Goal: Information Seeking & Learning: Find specific page/section

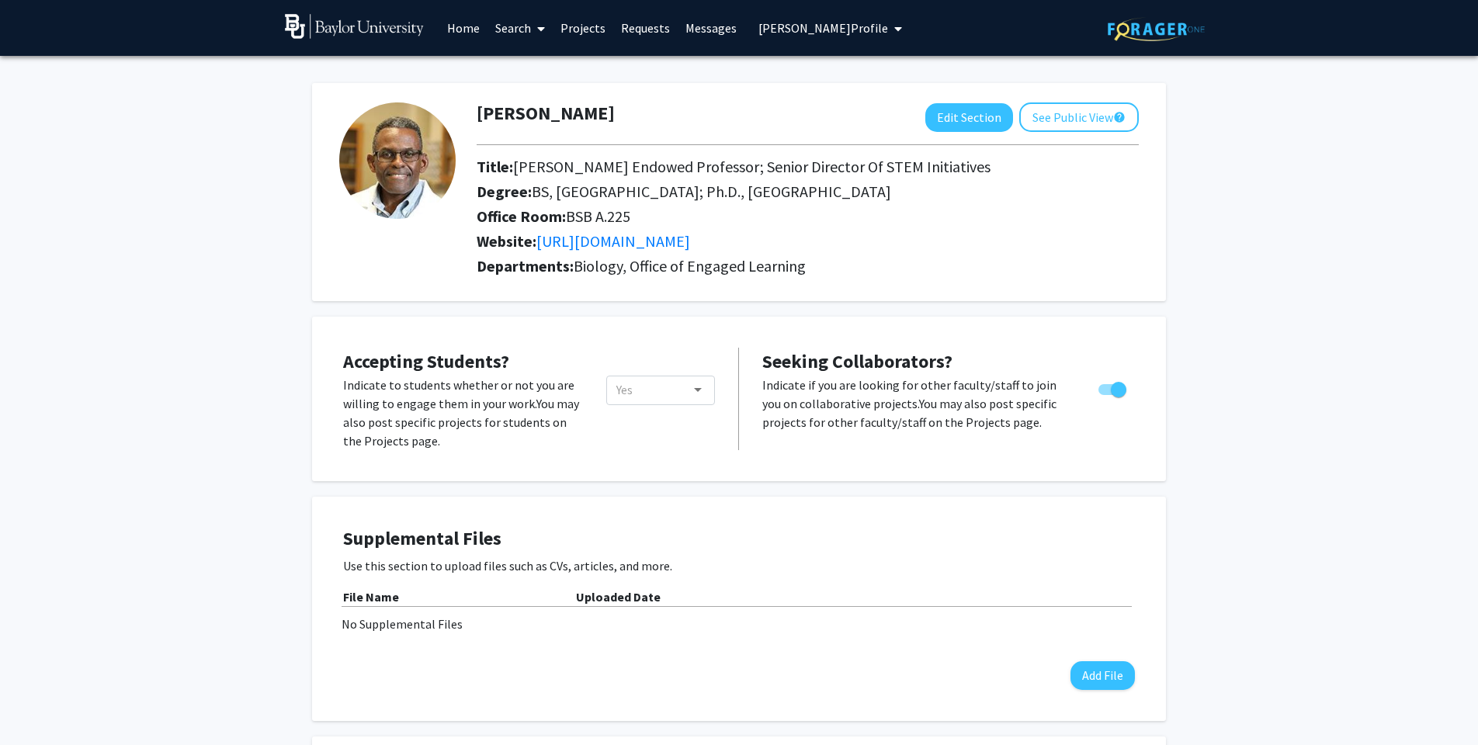
click at [517, 36] on link "Search" at bounding box center [520, 28] width 65 height 54
click at [516, 106] on span "Students" at bounding box center [535, 102] width 95 height 31
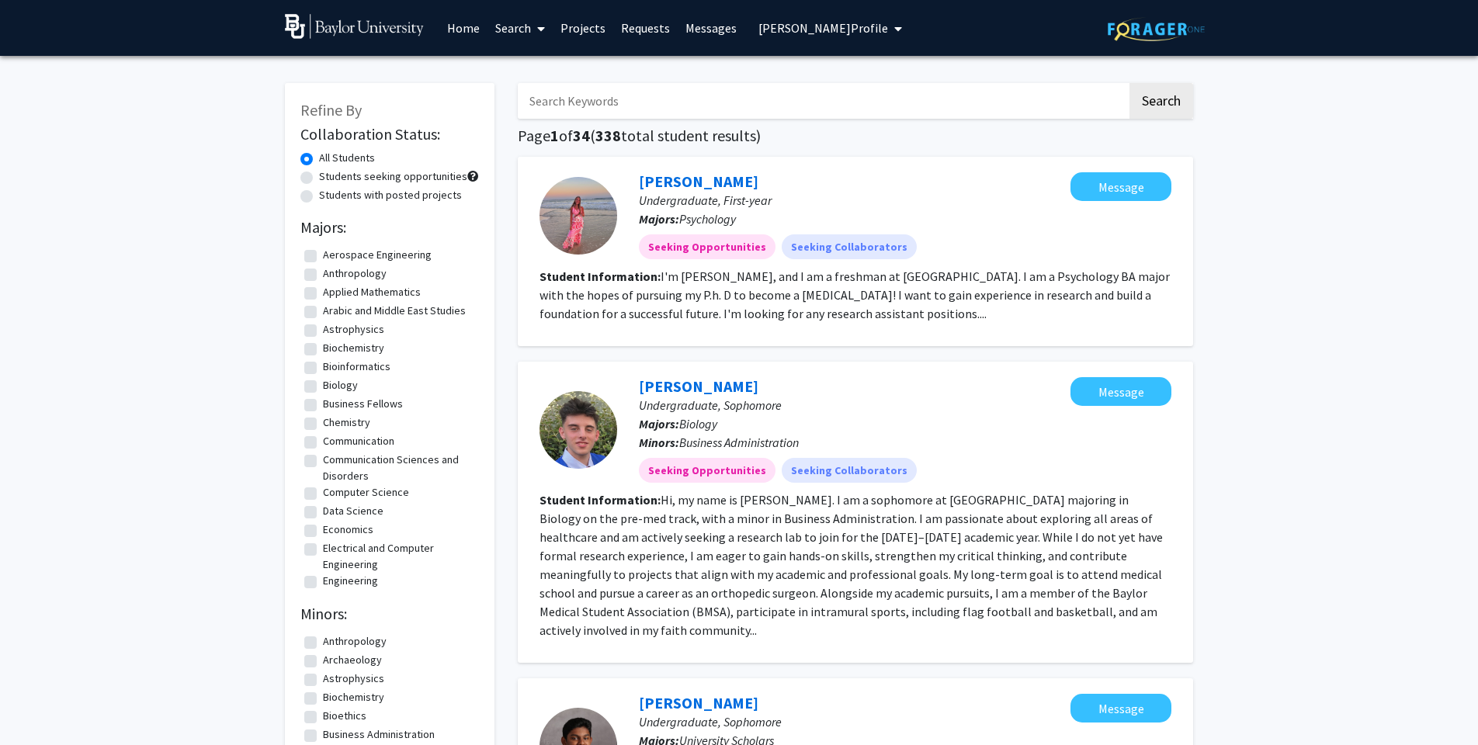
click at [540, 99] on input "Search Keywords" at bounding box center [823, 101] width 610 height 36
type input "[PERSON_NAME]"
click at [1161, 103] on button "Search" at bounding box center [1162, 101] width 64 height 36
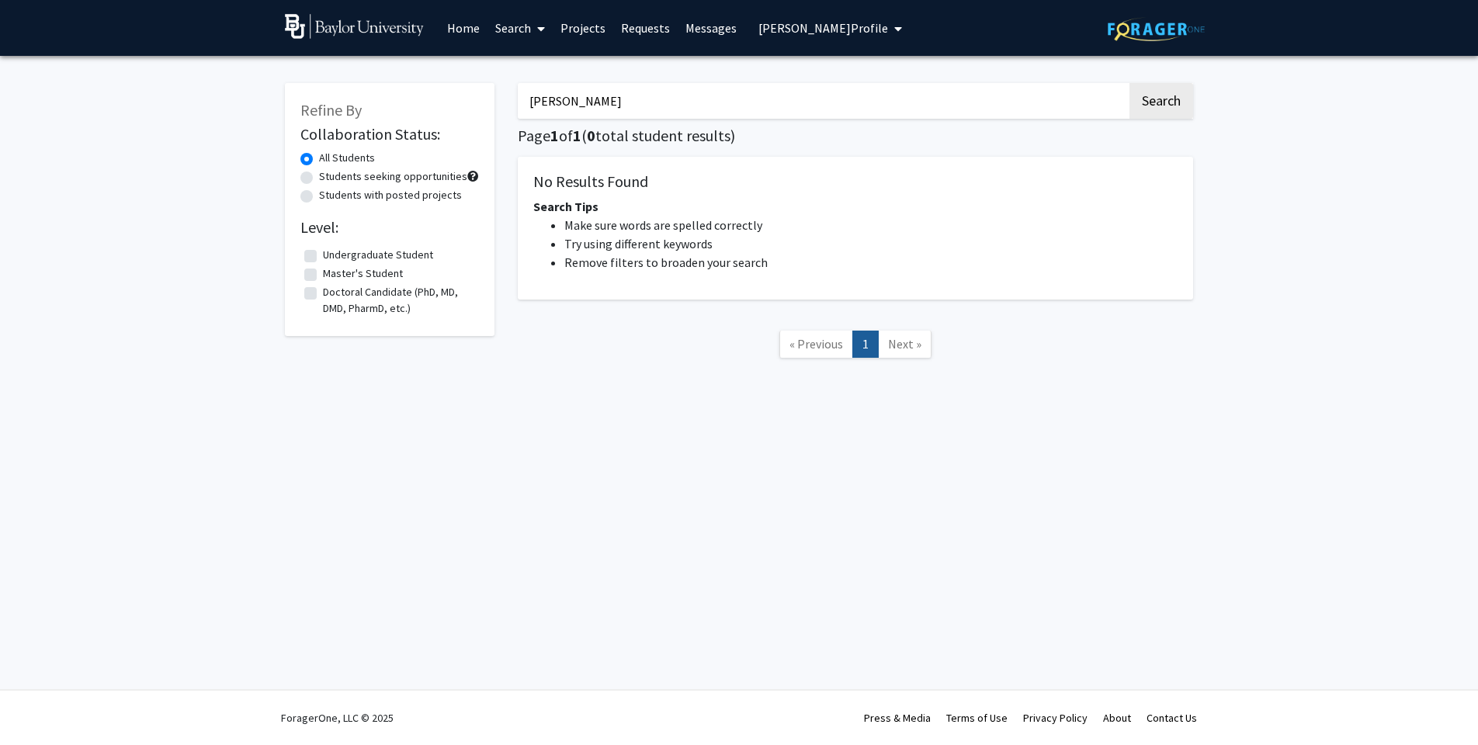
click at [1070, 93] on input "[PERSON_NAME]" at bounding box center [823, 101] width 610 height 36
drag, startPoint x: 1070, startPoint y: 106, endPoint x: 988, endPoint y: 41, distance: 103.9
click at [988, 41] on div "Skip navigation Home Search Projects Requests Messages [PERSON_NAME] Profile [P…" at bounding box center [739, 372] width 1478 height 745
click at [902, 30] on icon "My profile dropdown to access profile and logout" at bounding box center [899, 29] width 8 height 12
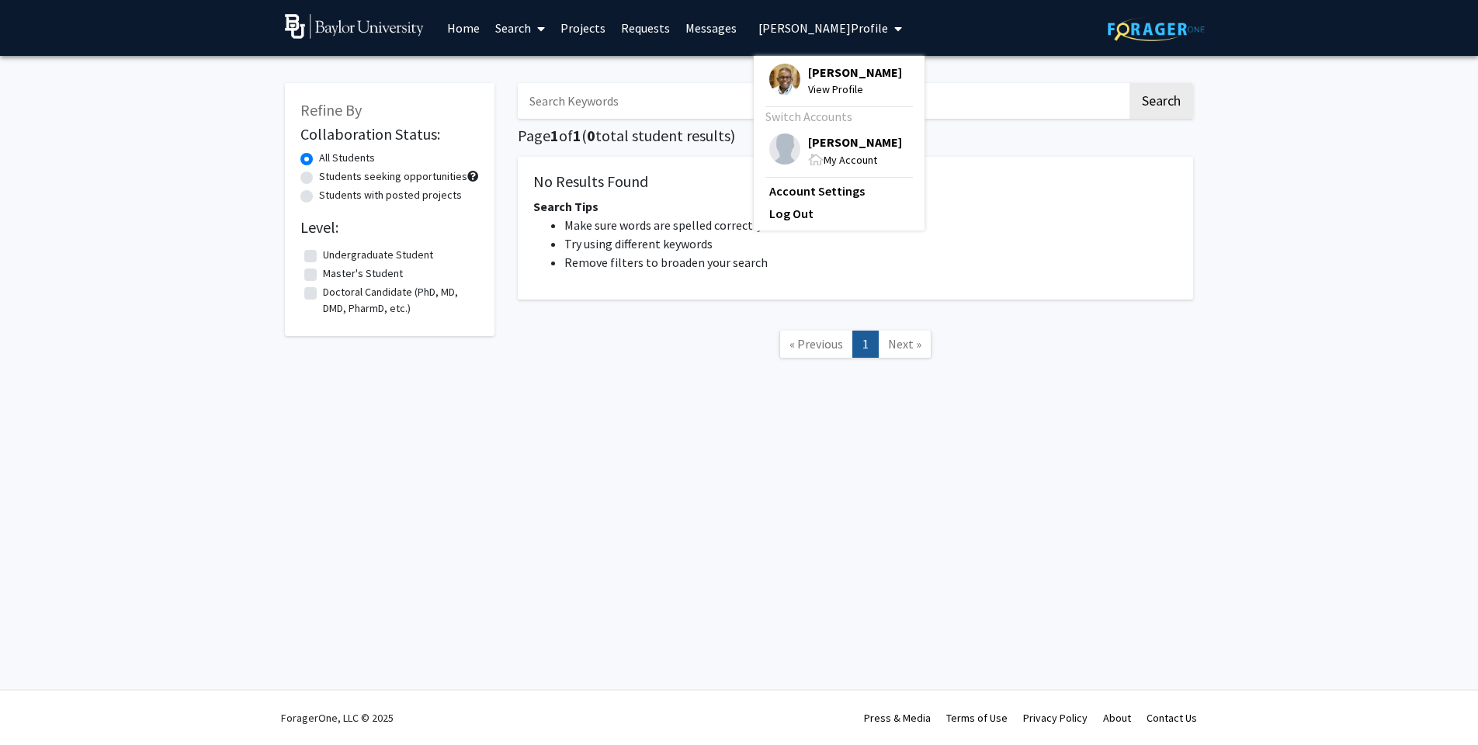
click at [842, 162] on span "My Account" at bounding box center [851, 160] width 54 height 14
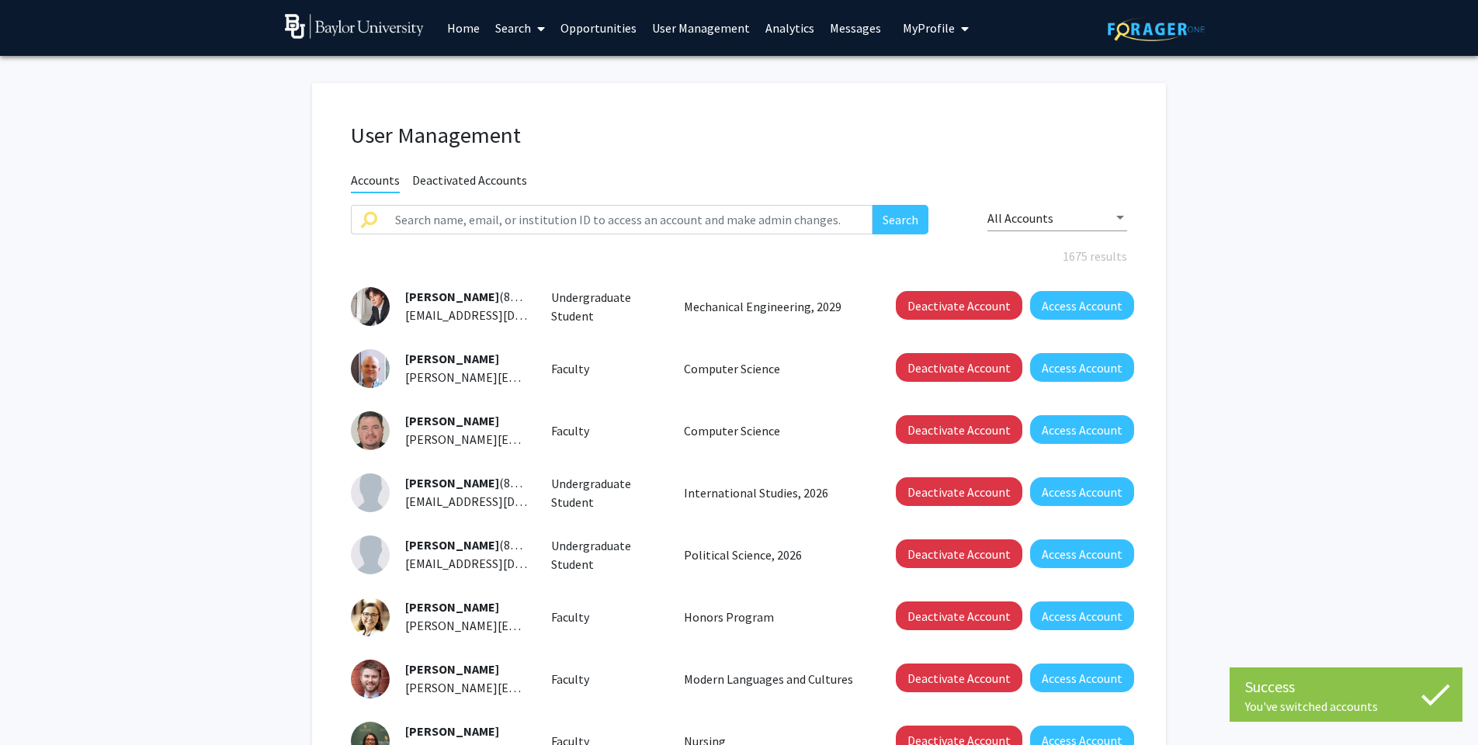
click at [781, 33] on link "Analytics" at bounding box center [790, 28] width 64 height 54
